Goal: Information Seeking & Learning: Learn about a topic

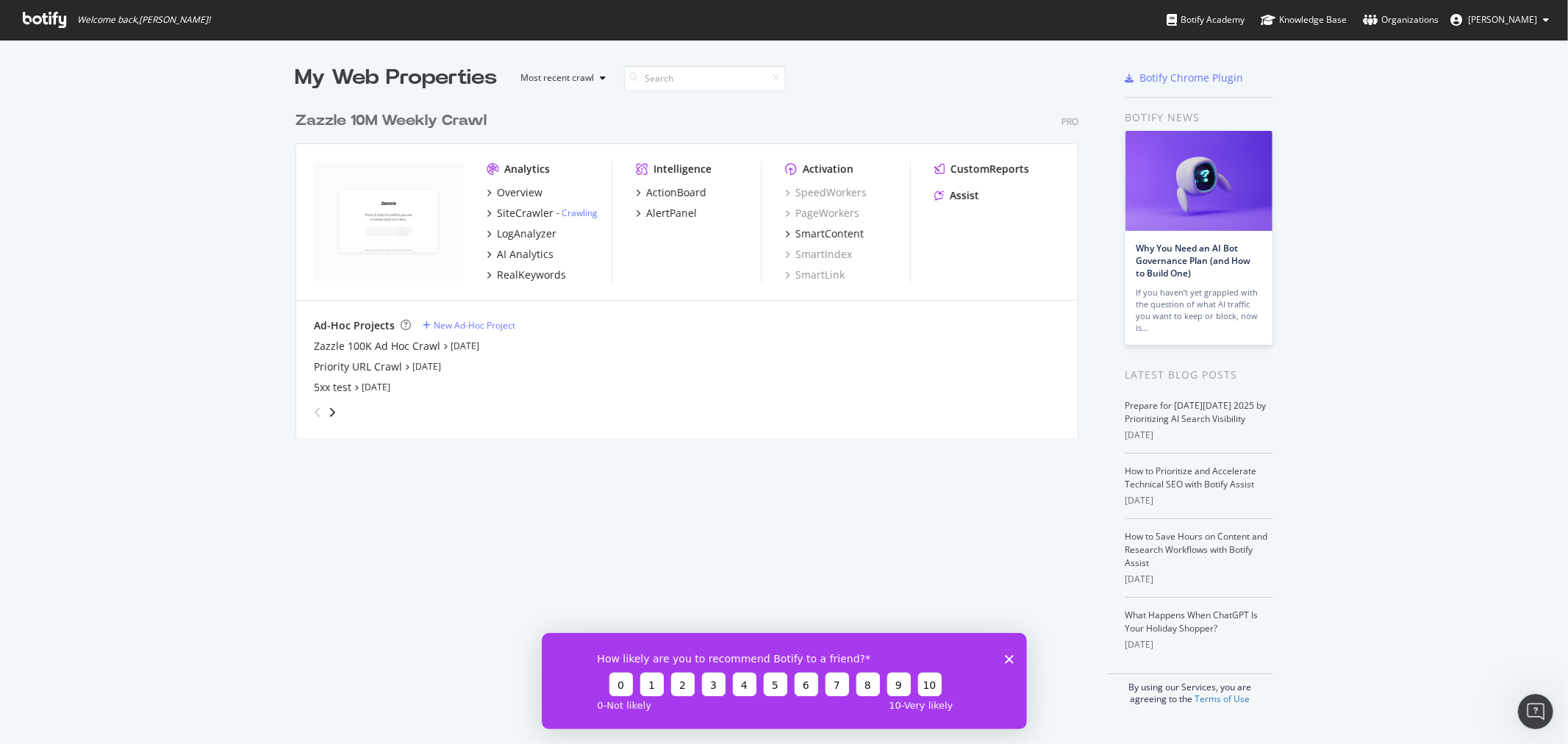
click at [354, 334] on div "Ad-Hoc Projects New Ad-Hoc Project Zazzle 100K Ad Hoc Crawl [DATE] Priority URL…" at bounding box center [686, 372] width 746 height 106
click at [354, 336] on div "Ad-Hoc Projects New Ad-Hoc Project Zazzle 100K Ad Hoc Crawl [DATE] Priority URL…" at bounding box center [686, 372] width 746 height 106
click at [339, 349] on div "Zazzle 100K Ad Hoc Crawl" at bounding box center [377, 346] width 127 height 15
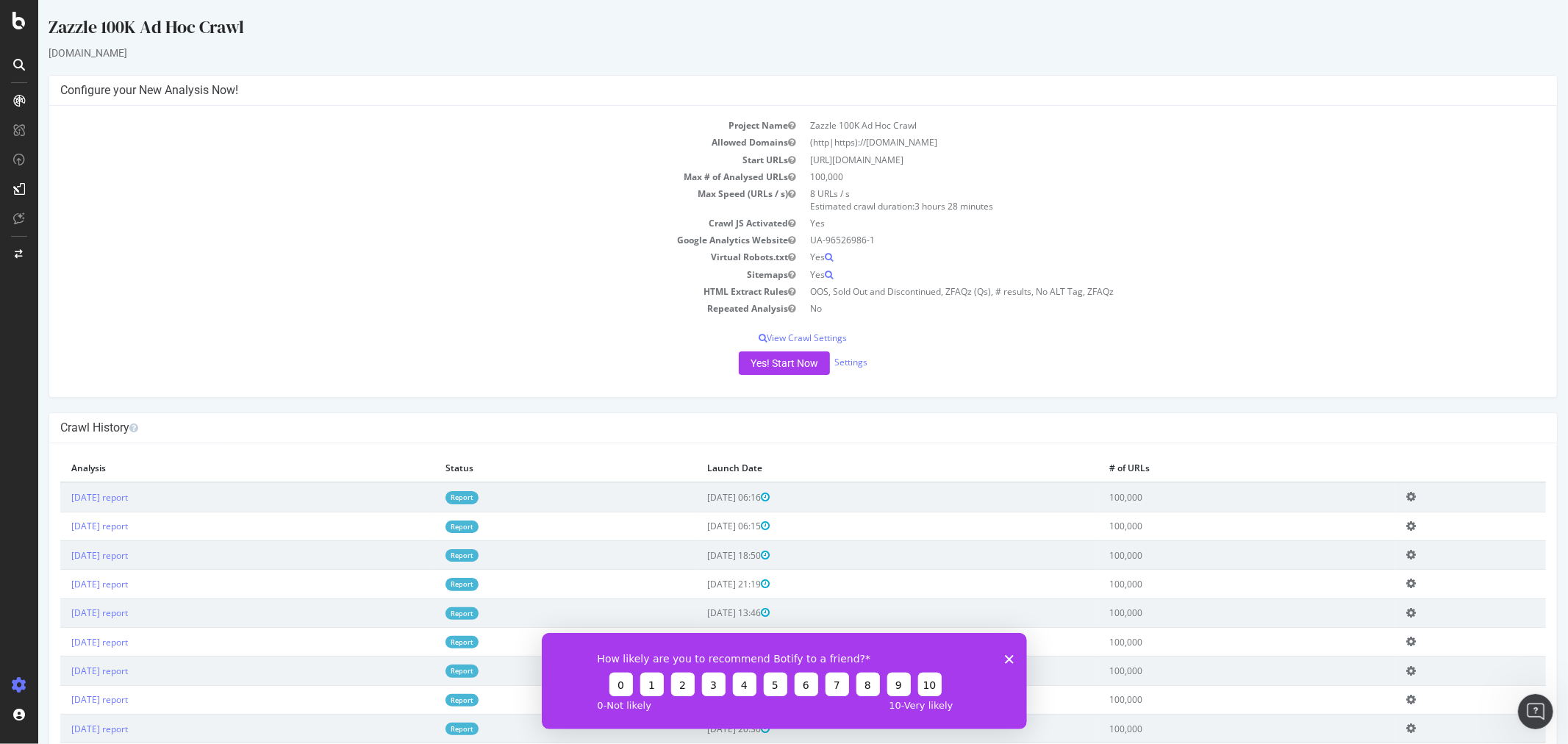
click at [1316, 54] on div "[DOMAIN_NAME]" at bounding box center [802, 53] width 1509 height 15
click at [69, 223] on div "CustomReports" at bounding box center [89, 224] width 72 height 15
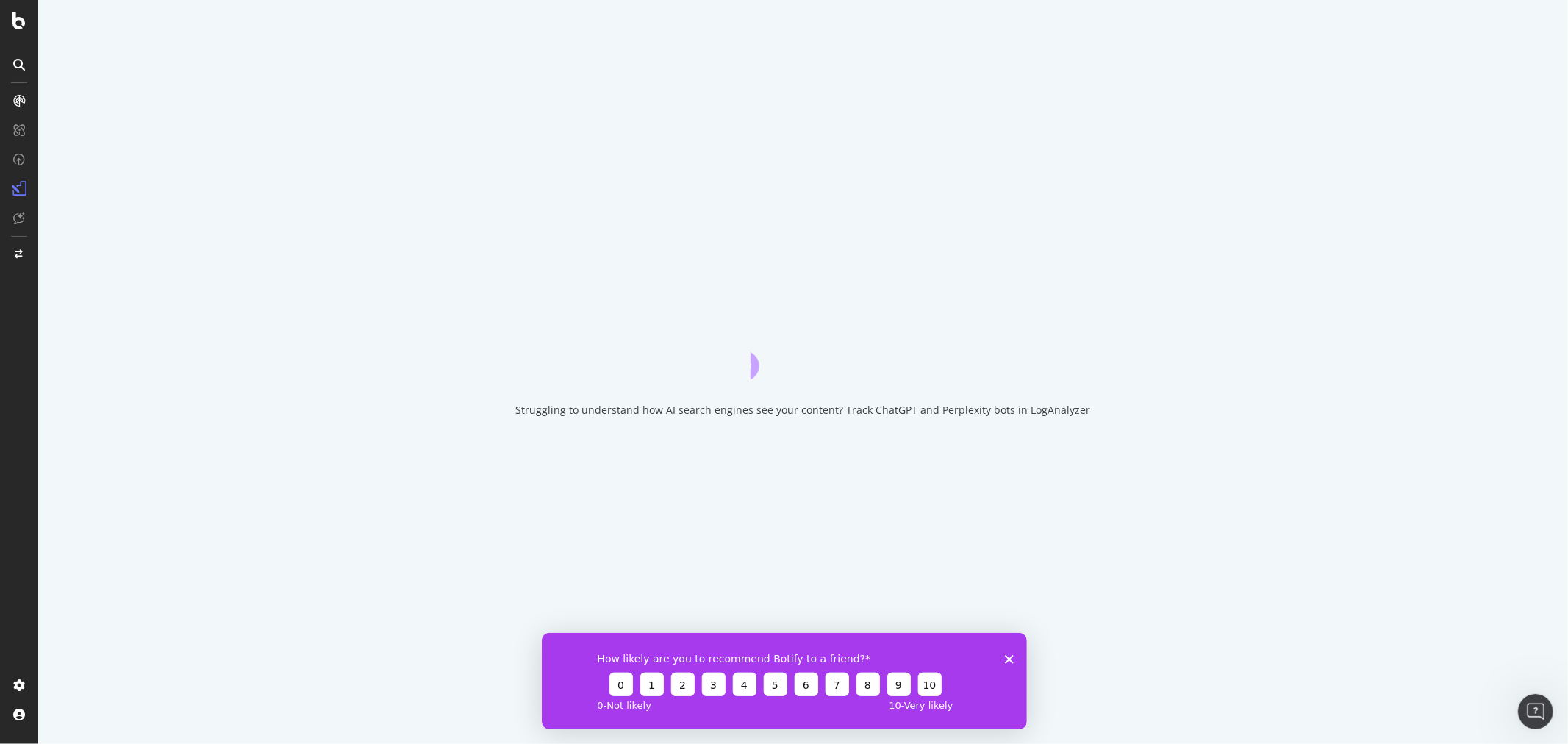
click at [1007, 660] on polygon "Close survey" at bounding box center [1007, 658] width 8 height 8
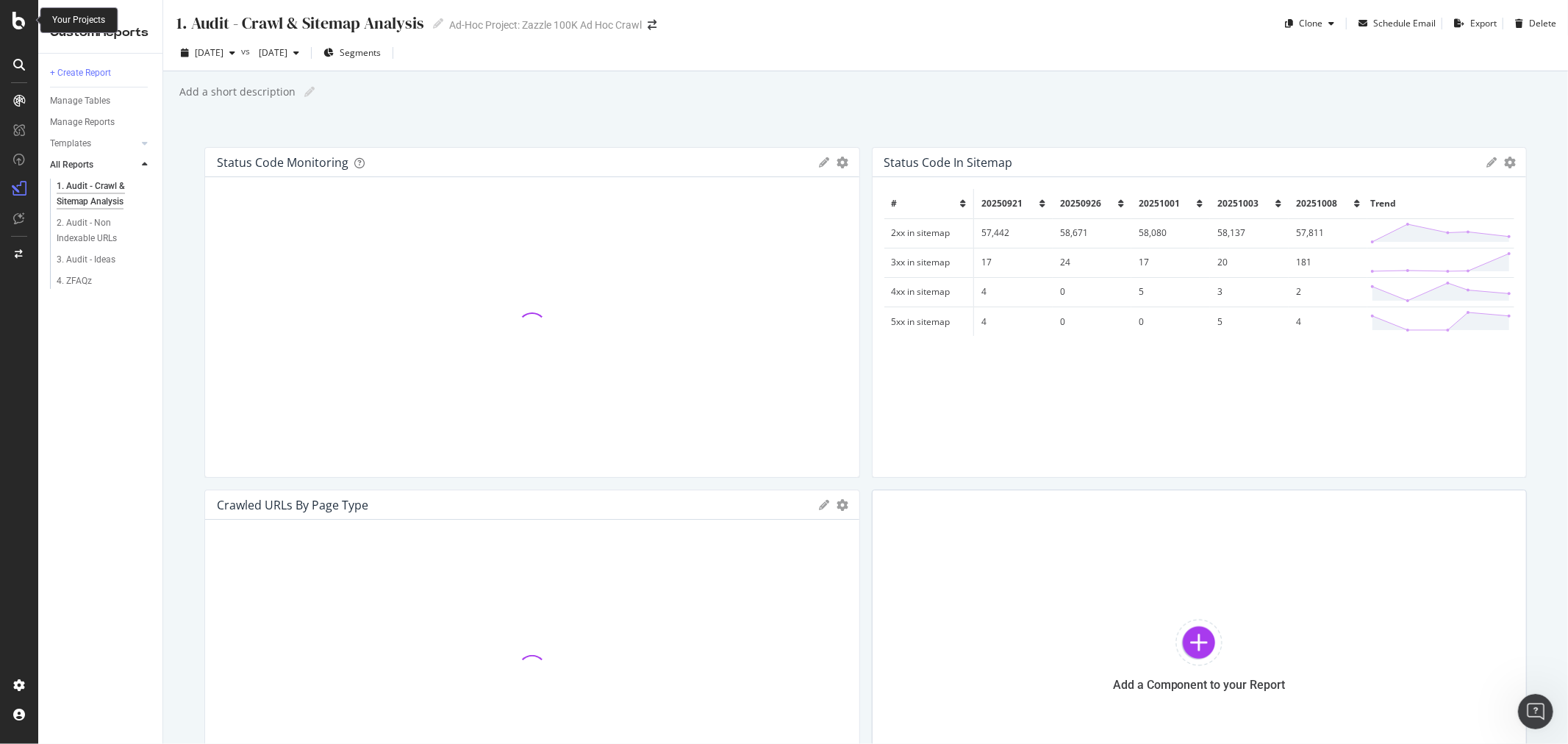
click at [20, 20] on icon at bounding box center [19, 20] width 13 height 18
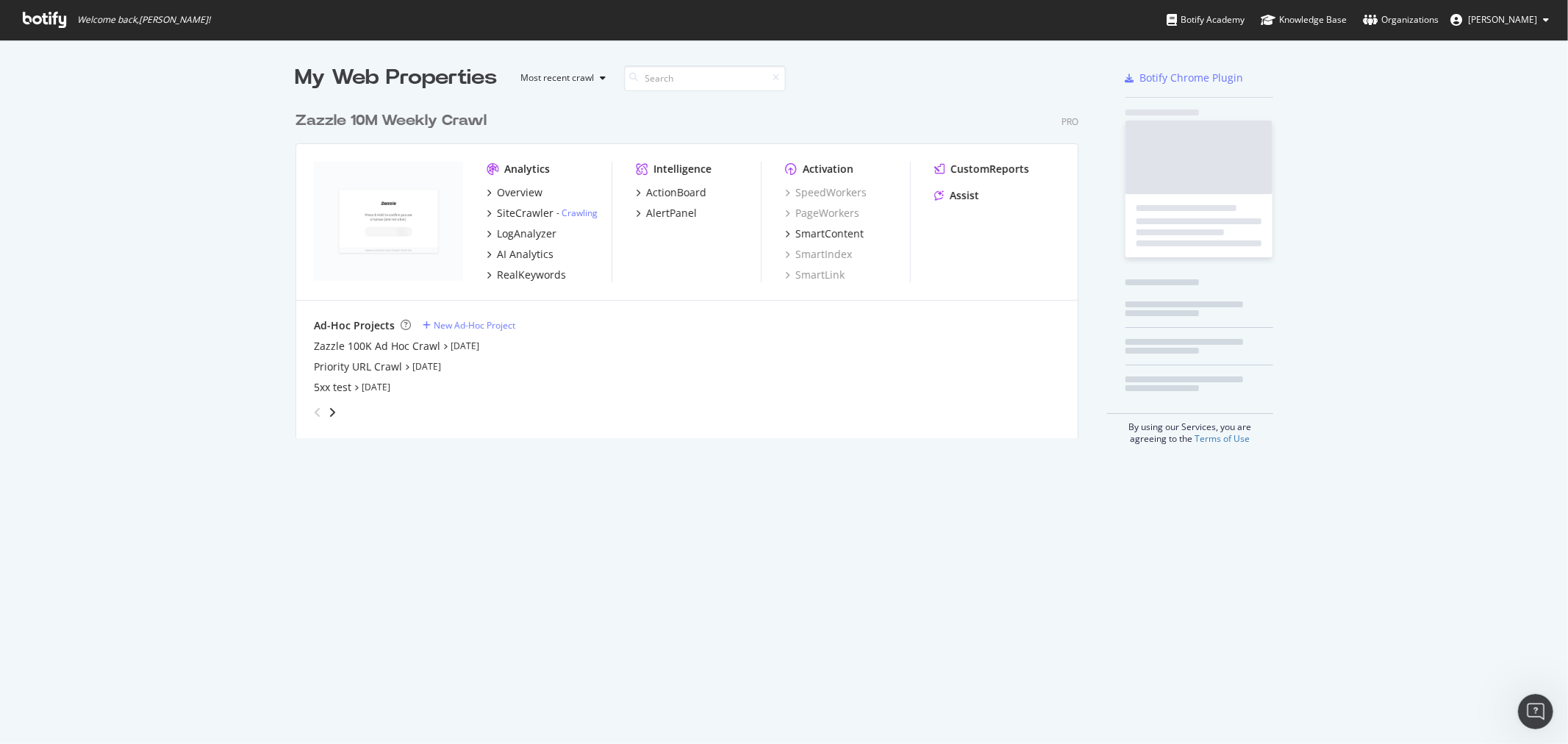
scroll to position [731, 1544]
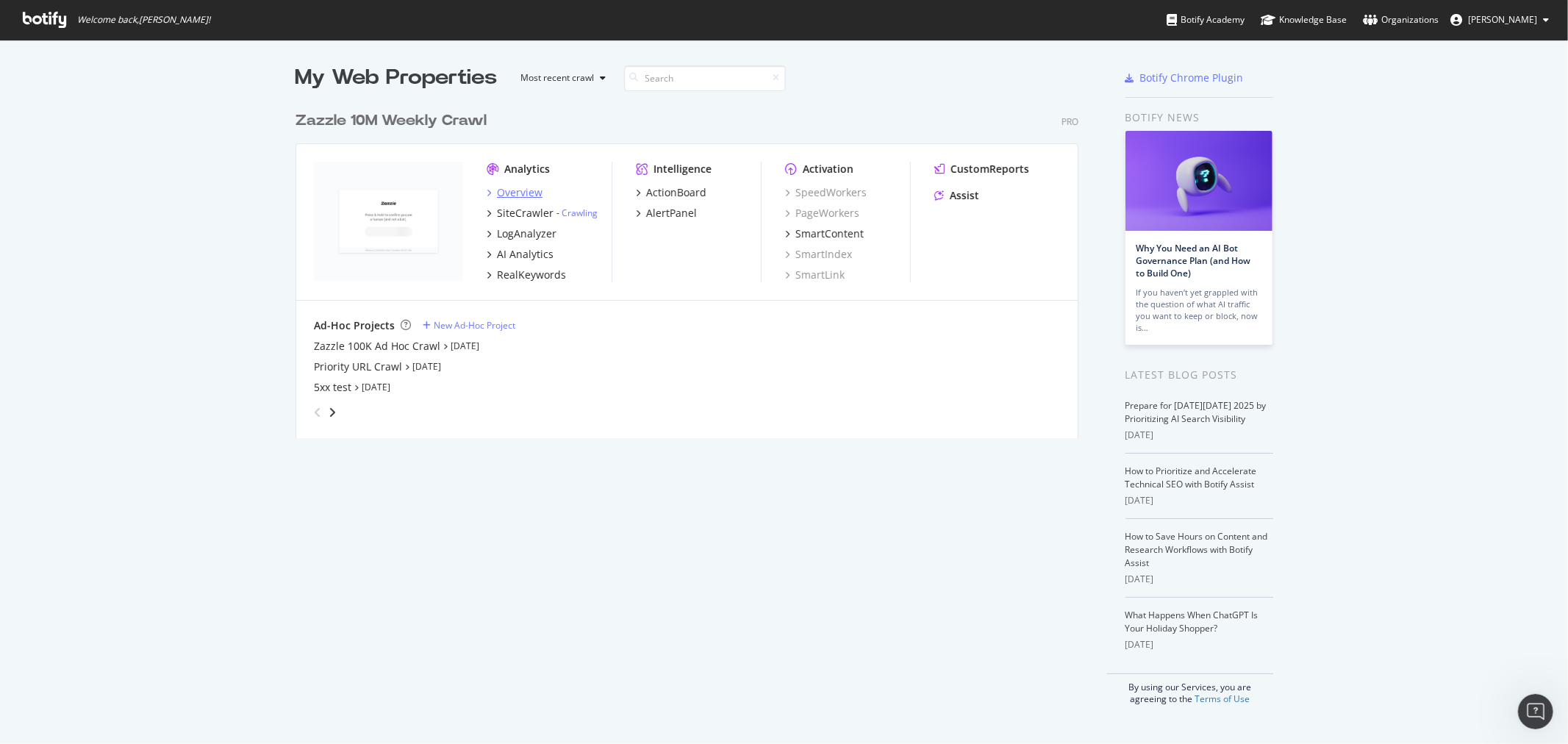
click at [521, 185] on div "Overview" at bounding box center [520, 193] width 46 height 15
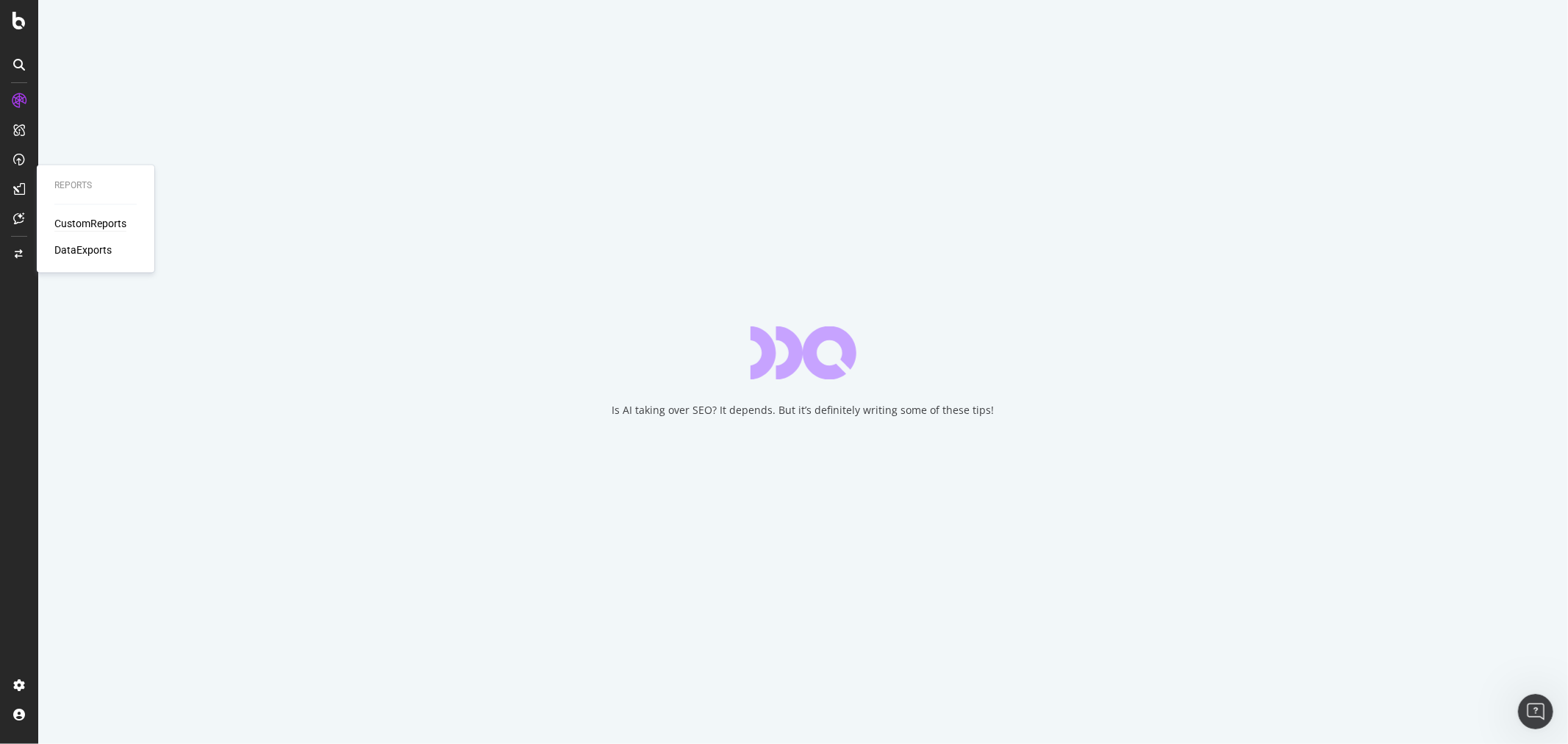
click at [86, 219] on div "CustomReports" at bounding box center [89, 224] width 72 height 15
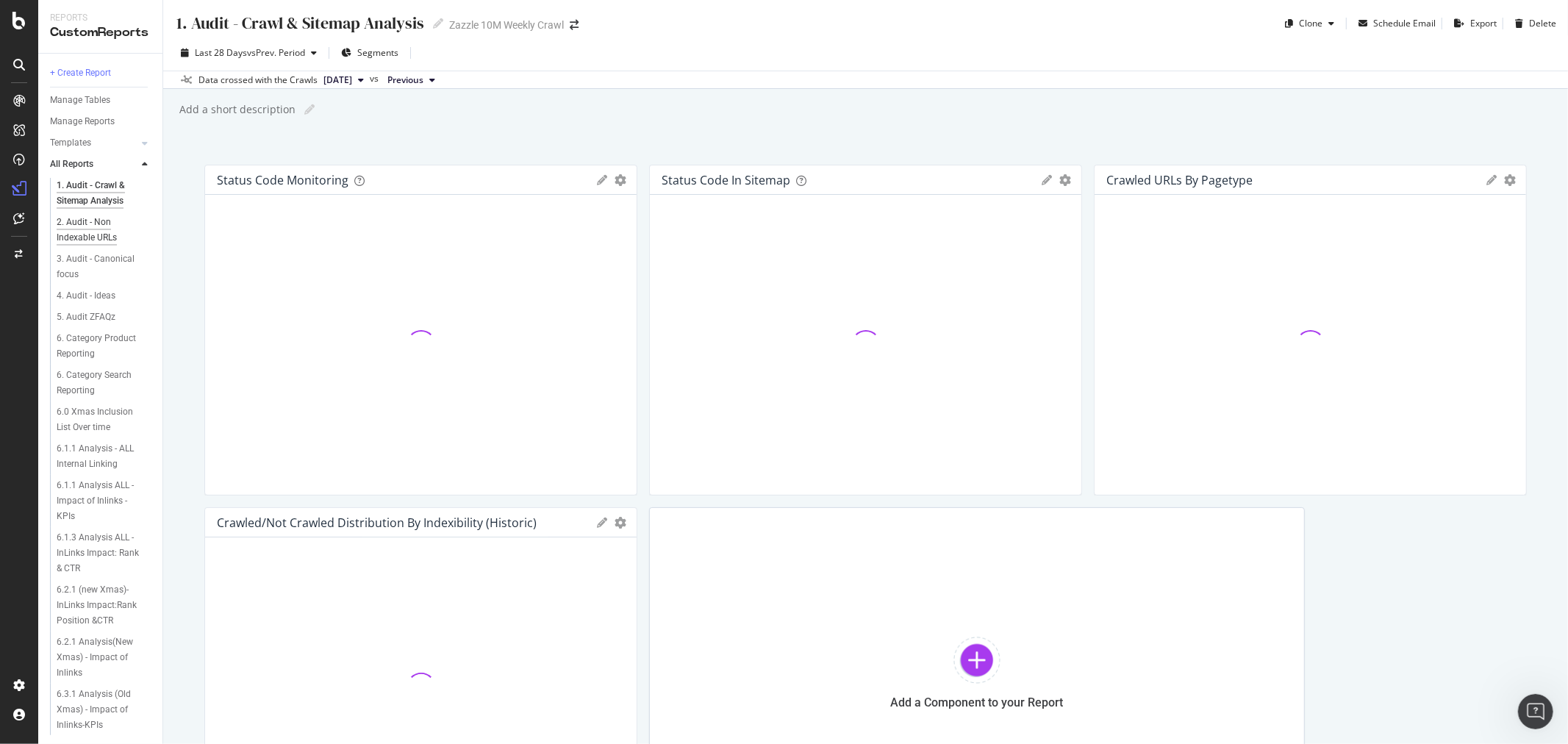
click at [88, 218] on div "2. Audit - Non Indexable URLs" at bounding box center [99, 230] width 85 height 31
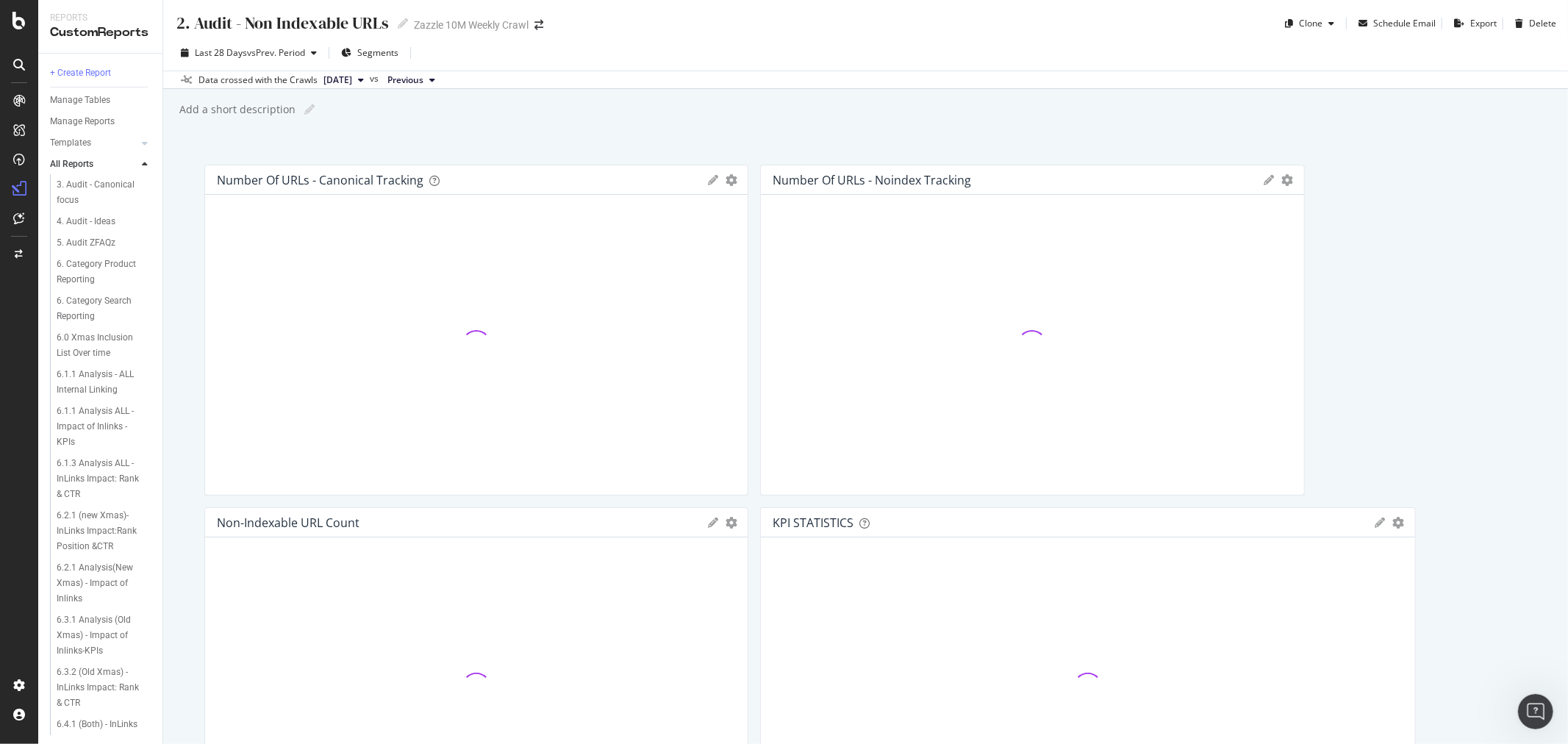
scroll to position [26, 0]
click at [97, 318] on div "6. Category Product Reporting" at bounding box center [100, 320] width 86 height 31
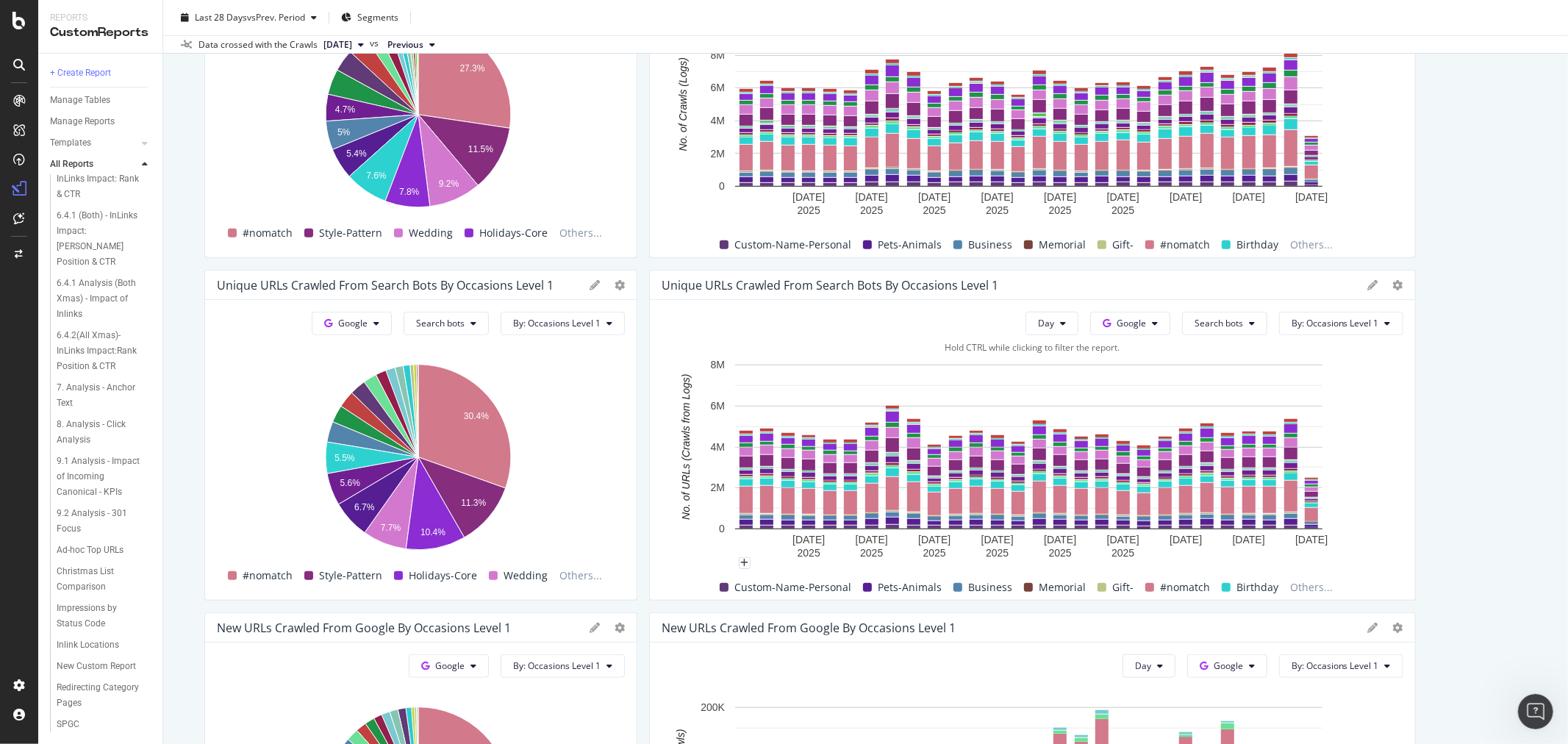
scroll to position [1302, 0]
